Goal: Task Accomplishment & Management: Manage account settings

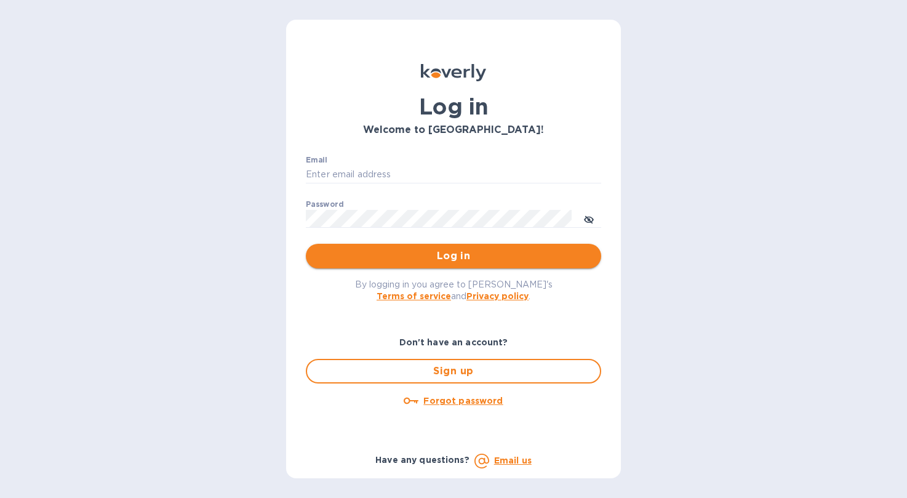
type input "[EMAIL_ADDRESS][DOMAIN_NAME]"
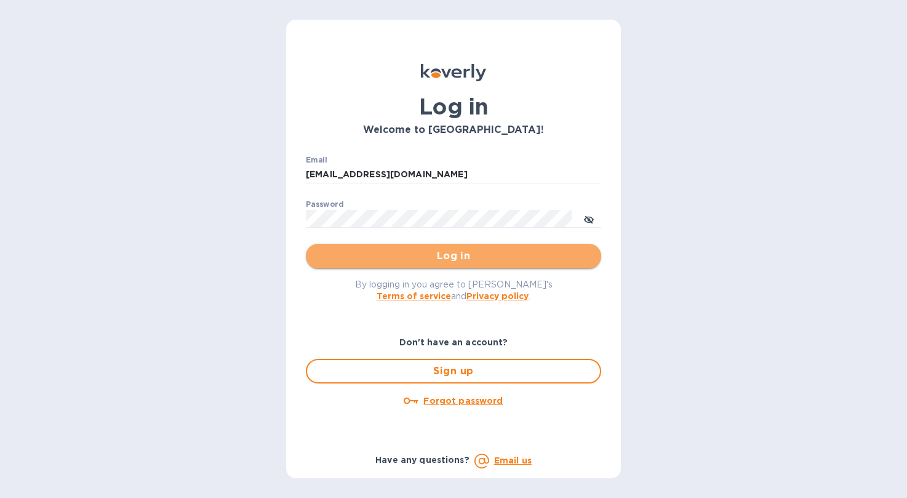
click at [396, 250] on span "Log in" at bounding box center [454, 256] width 276 height 15
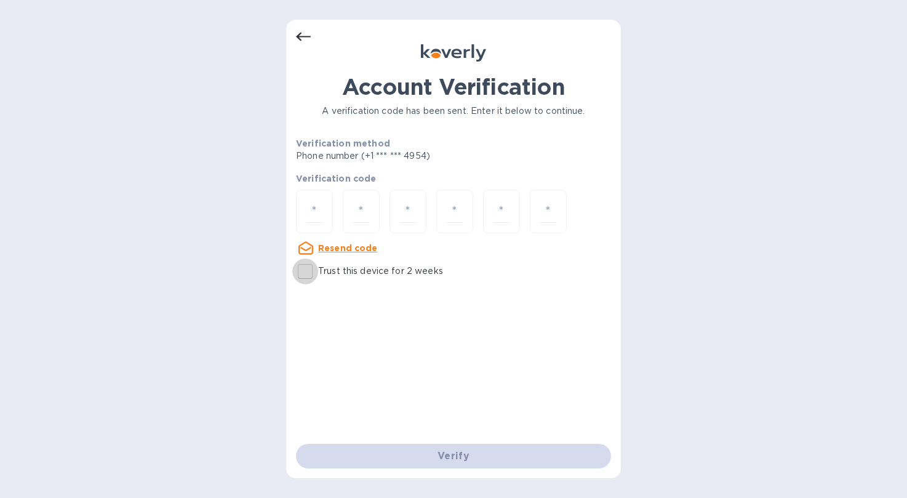
click at [309, 274] on input "Trust this device for 2 weeks" at bounding box center [305, 271] width 26 height 26
checkbox input "true"
click at [307, 210] on input "number" at bounding box center [314, 211] width 16 height 23
type input "6"
type input "7"
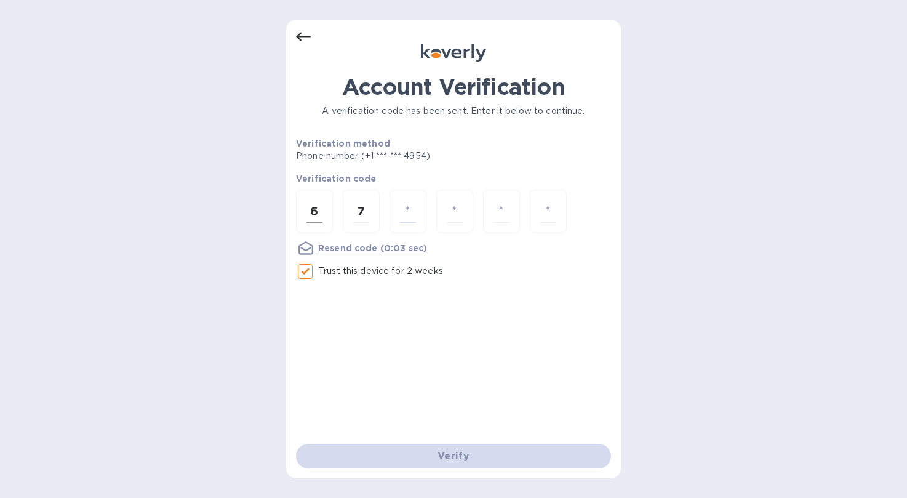
type input "7"
type input "4"
type input "7"
type input "4"
